Goal: Task Accomplishment & Management: Use online tool/utility

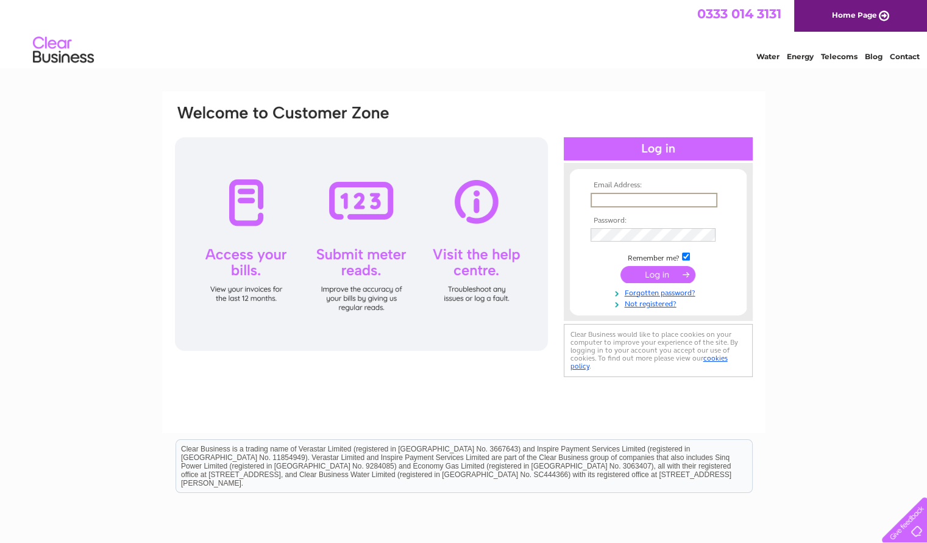
click at [671, 201] on input "text" at bounding box center [654, 200] width 127 height 15
type input "thekiltedfrog@live.co.uk"
click at [621, 265] on input "submit" at bounding box center [658, 273] width 75 height 17
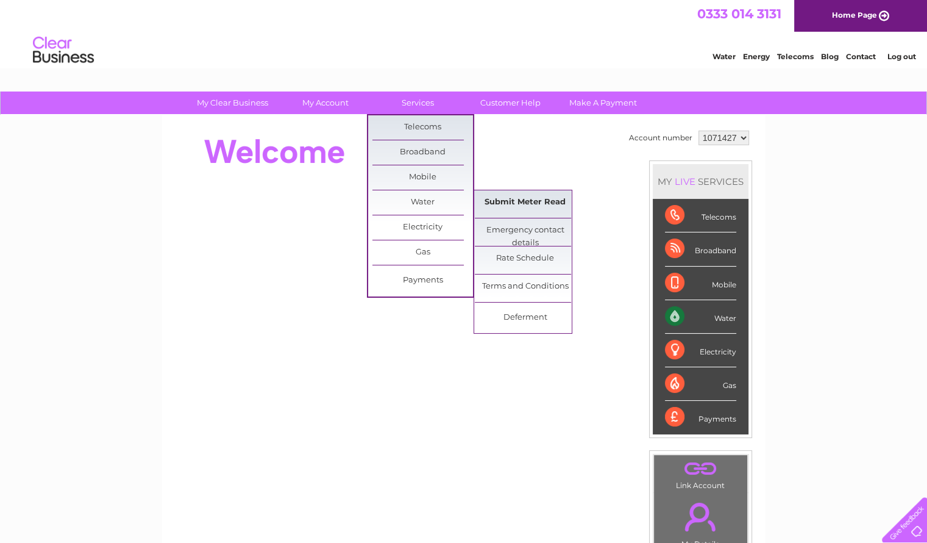
click at [498, 200] on link "Submit Meter Read" at bounding box center [525, 202] width 101 height 24
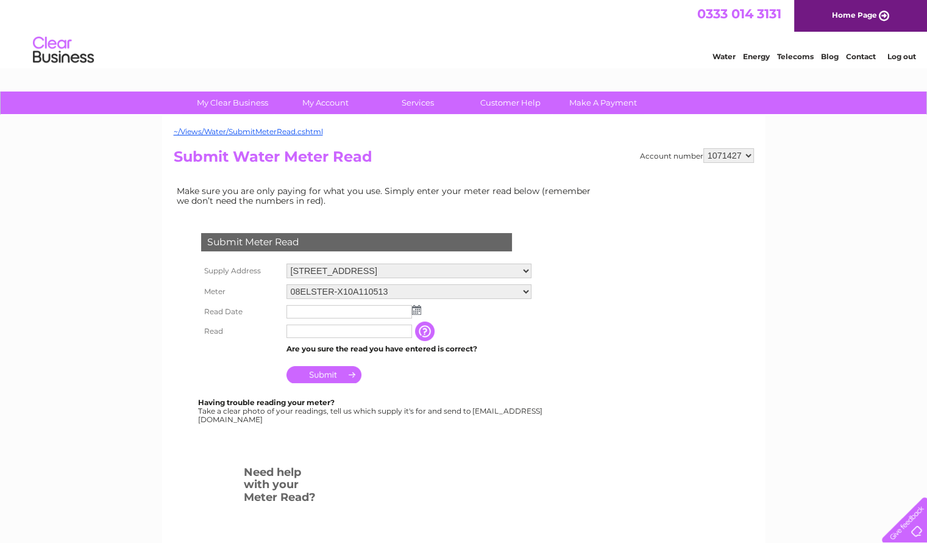
click at [415, 309] on img at bounding box center [416, 310] width 9 height 10
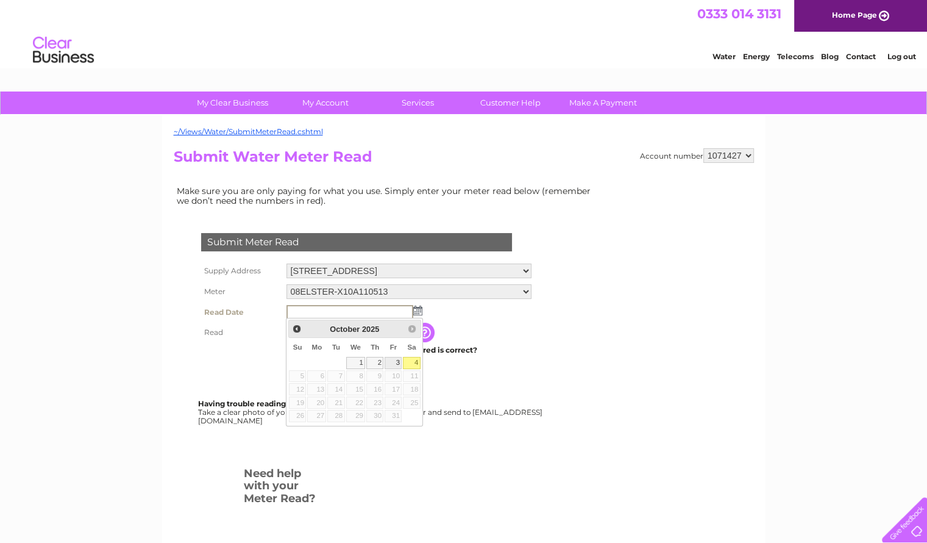
click at [393, 362] on link "3" at bounding box center [393, 363] width 17 height 12
type input "2025/10/03"
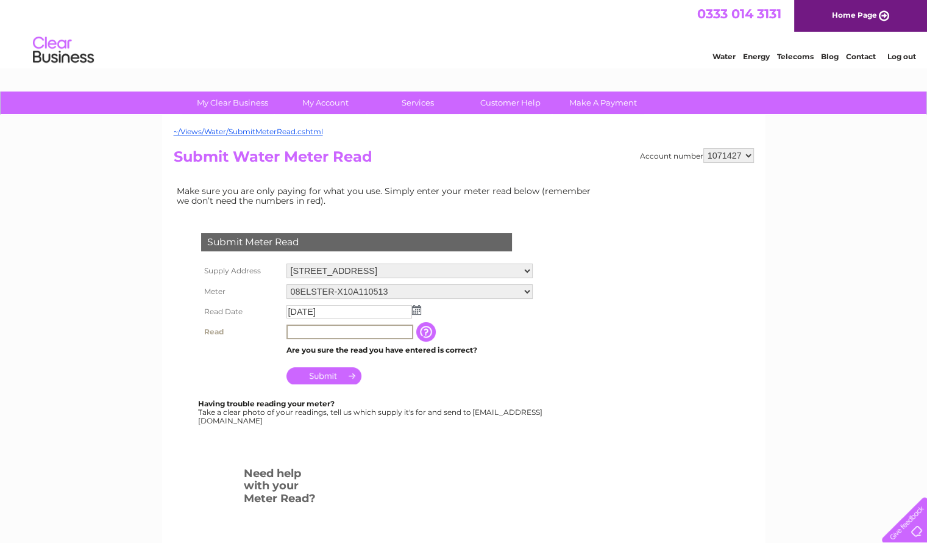
click at [344, 336] on input "text" at bounding box center [350, 331] width 127 height 15
type input "0648"
click at [332, 374] on input "Submit" at bounding box center [324, 375] width 75 height 17
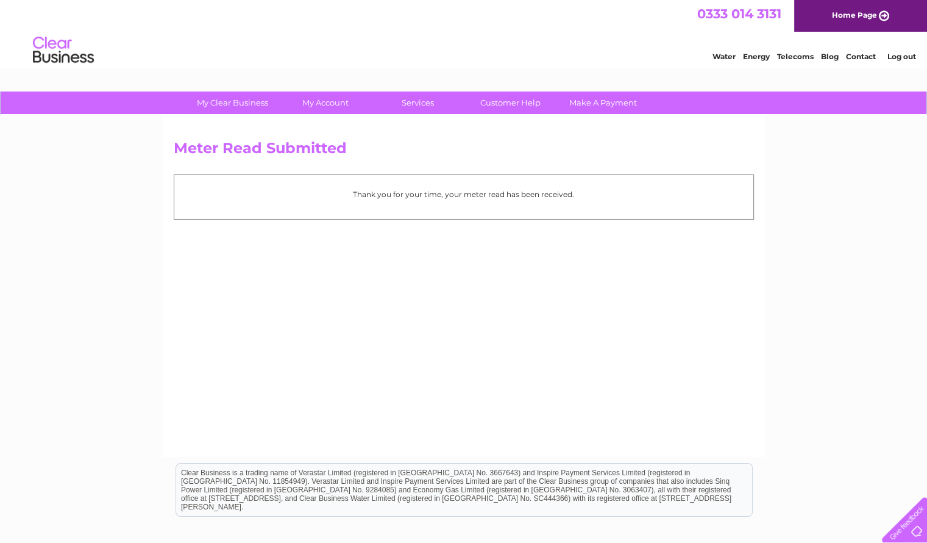
click at [896, 52] on link "Log out" at bounding box center [901, 56] width 29 height 9
